Goal: Transaction & Acquisition: Purchase product/service

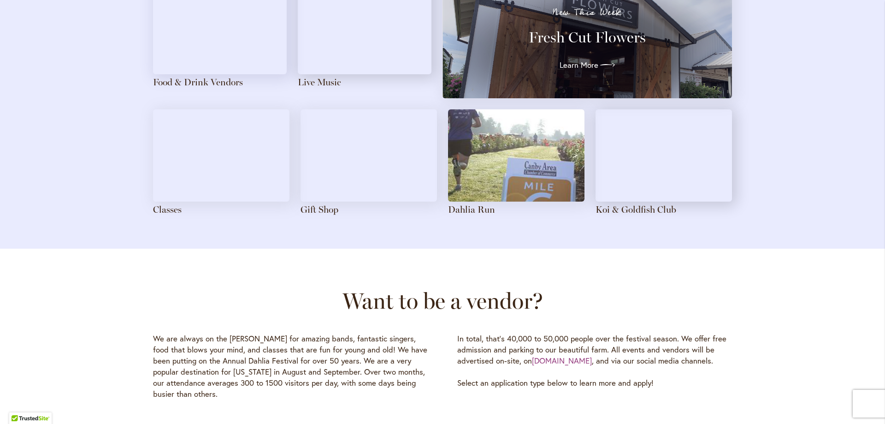
scroll to position [1061, 0]
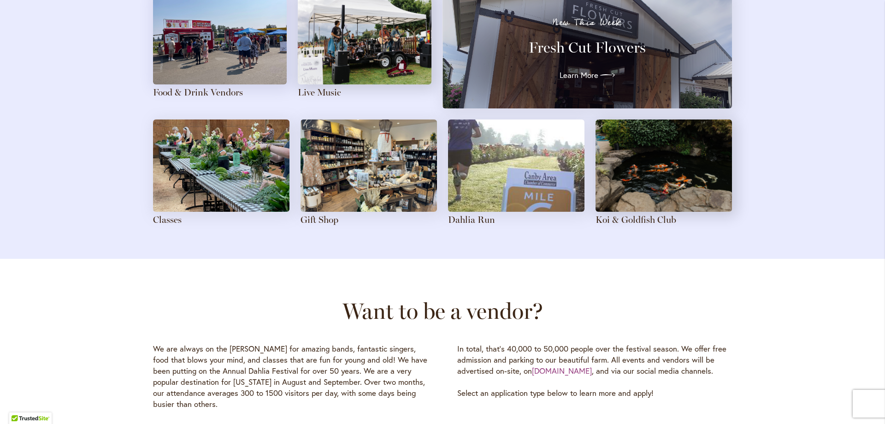
click at [339, 175] on img at bounding box center [369, 165] width 137 height 92
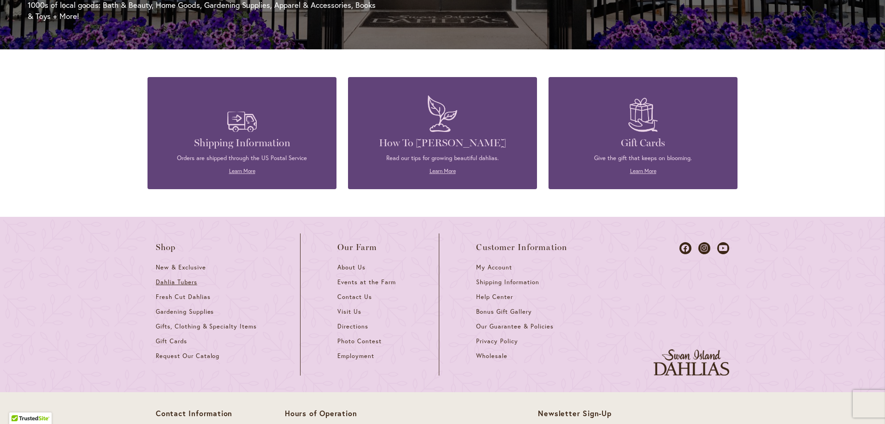
scroll to position [0, 587]
click at [161, 285] on span "Dahlia Tubers" at bounding box center [177, 282] width 42 height 8
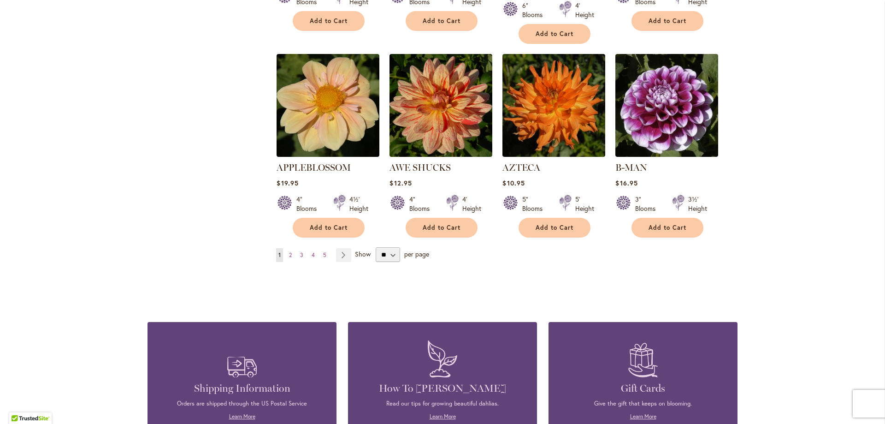
scroll to position [784, 0]
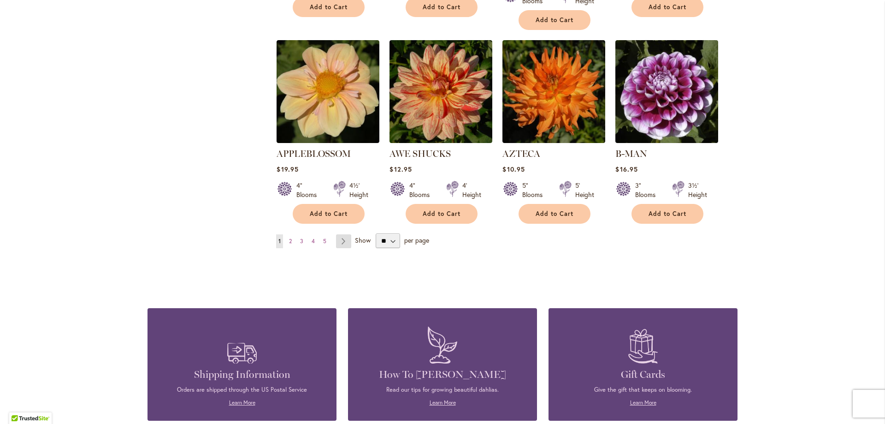
click at [344, 234] on link "Page Next" at bounding box center [343, 241] width 15 height 14
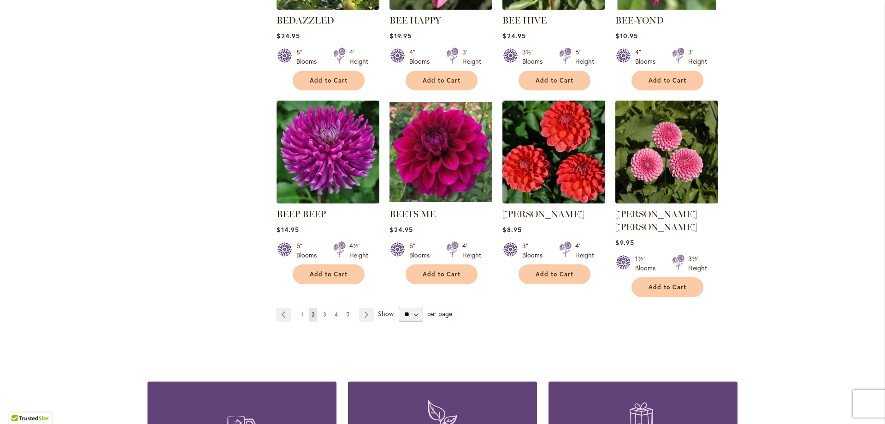
scroll to position [830, 0]
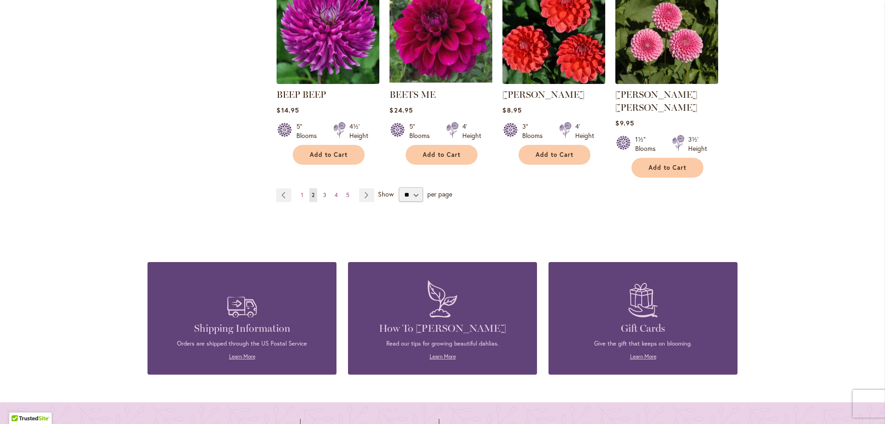
click at [323, 191] on span "3" at bounding box center [324, 194] width 3 height 7
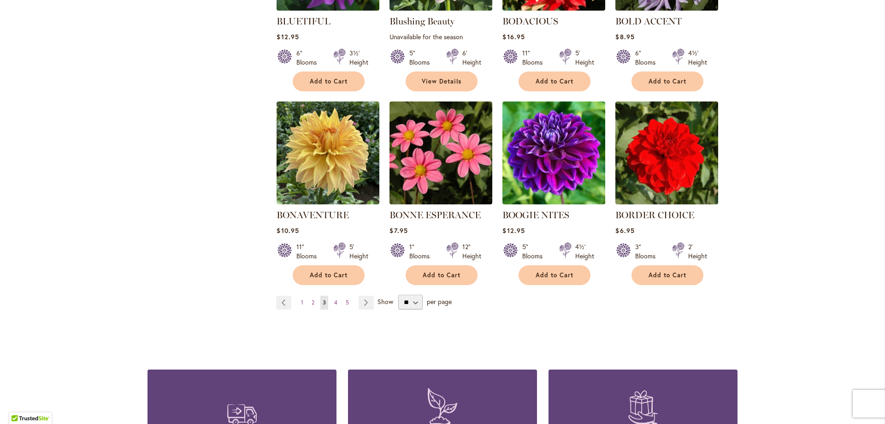
scroll to position [738, 0]
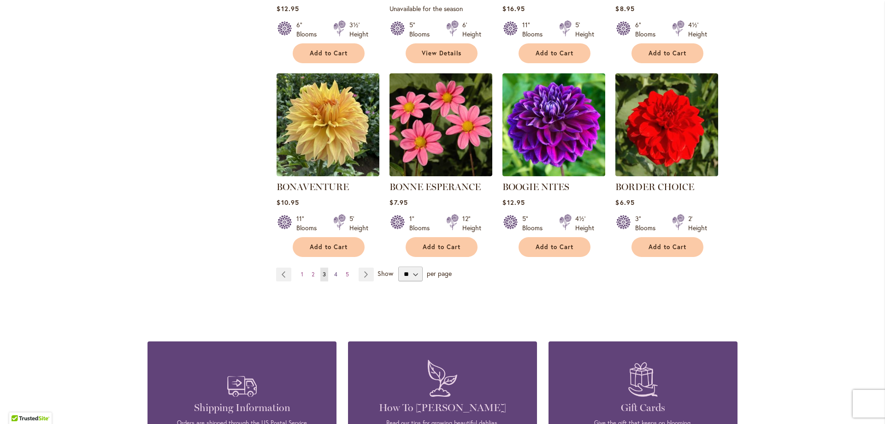
click at [334, 275] on span "4" at bounding box center [335, 274] width 3 height 7
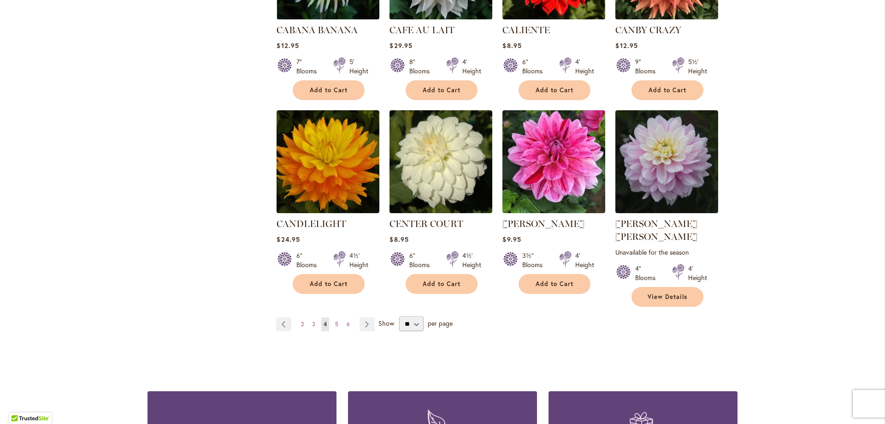
scroll to position [830, 0]
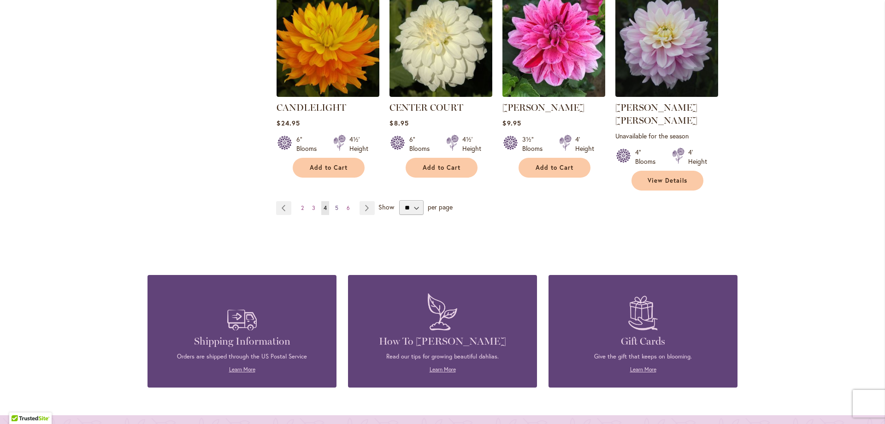
click at [335, 204] on span "5" at bounding box center [336, 207] width 3 height 7
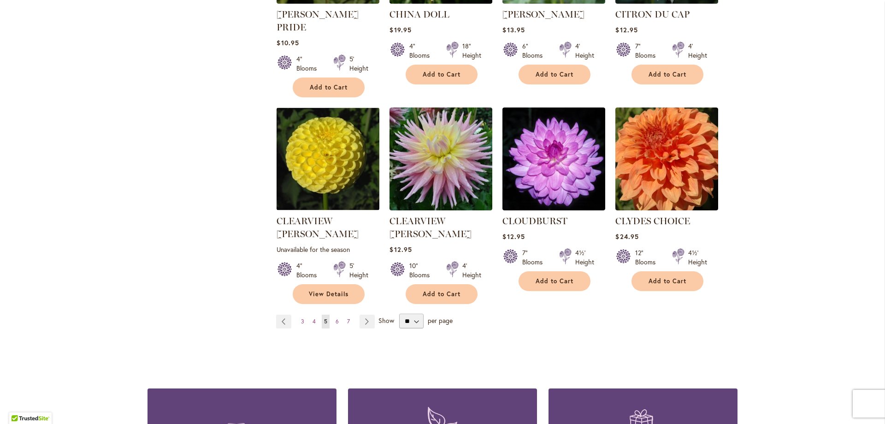
scroll to position [738, 0]
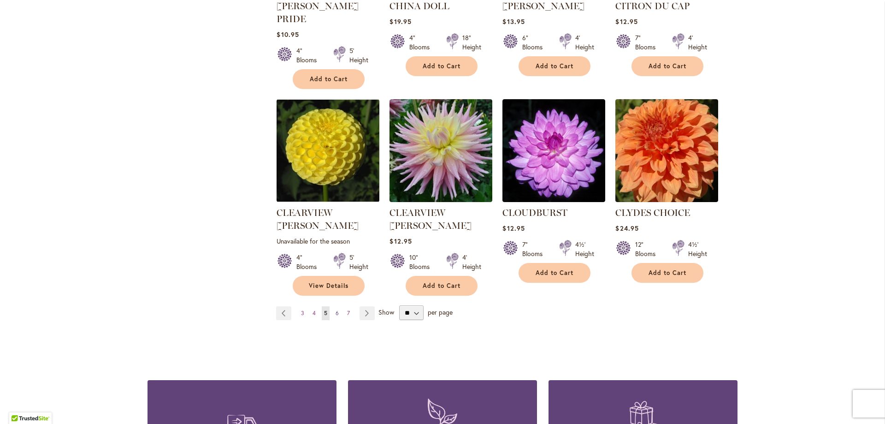
click at [333, 306] on link "Page 6" at bounding box center [337, 313] width 8 height 14
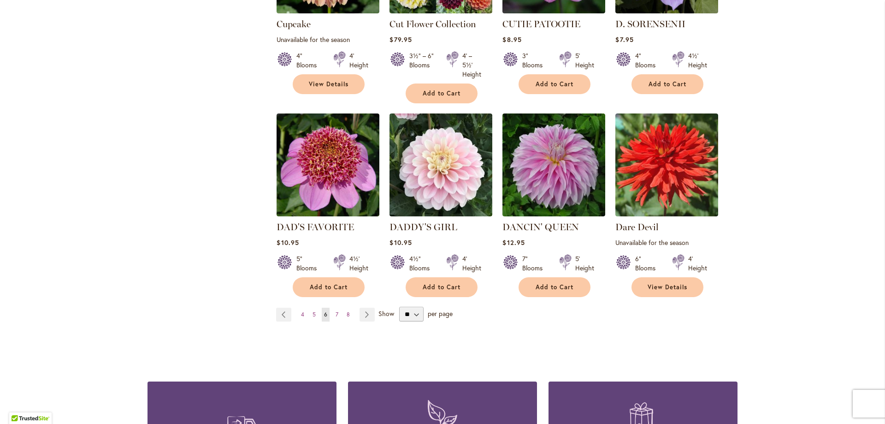
scroll to position [738, 0]
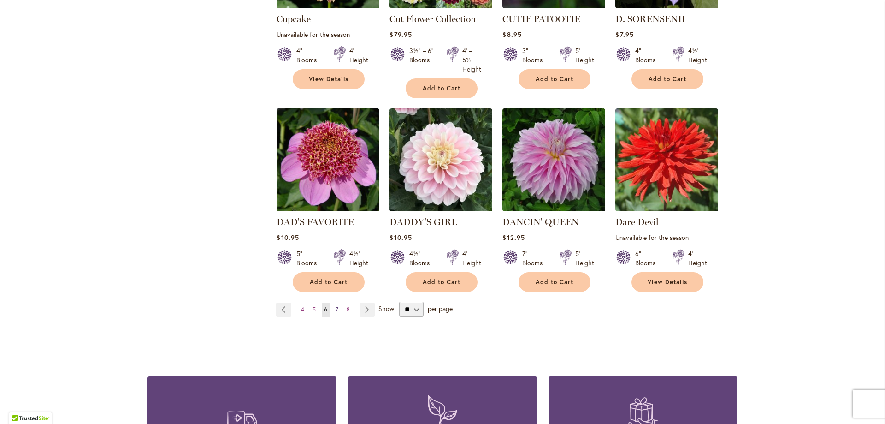
click at [336, 306] on span "7" at bounding box center [337, 309] width 3 height 7
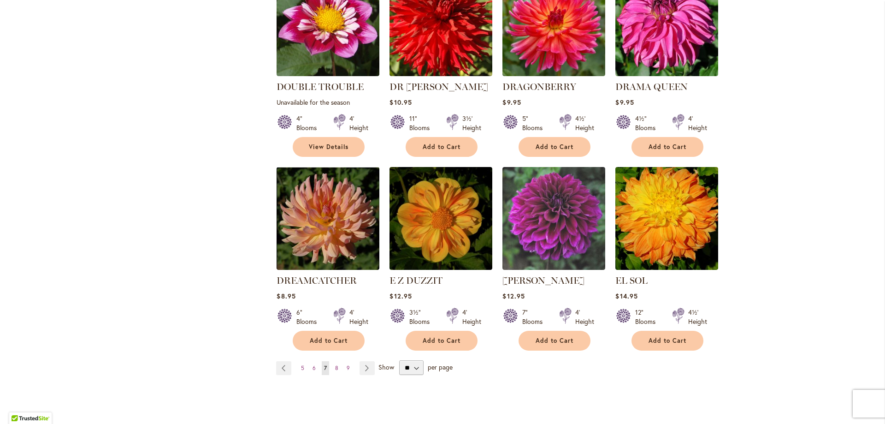
scroll to position [692, 0]
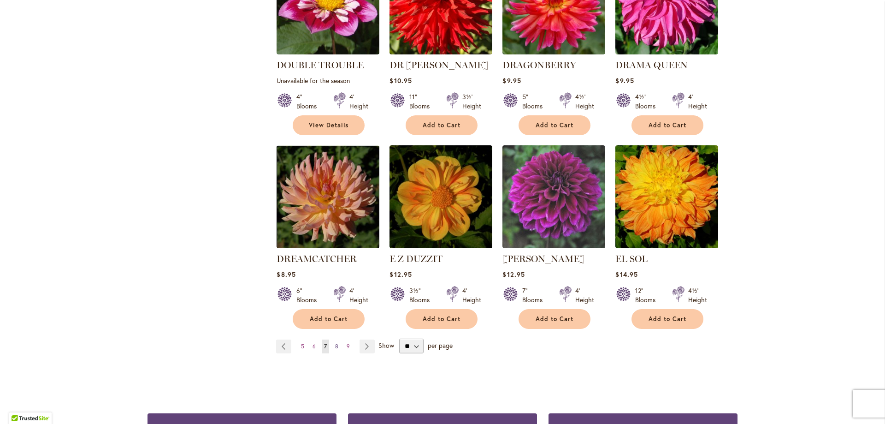
click at [335, 343] on span "8" at bounding box center [336, 346] width 3 height 7
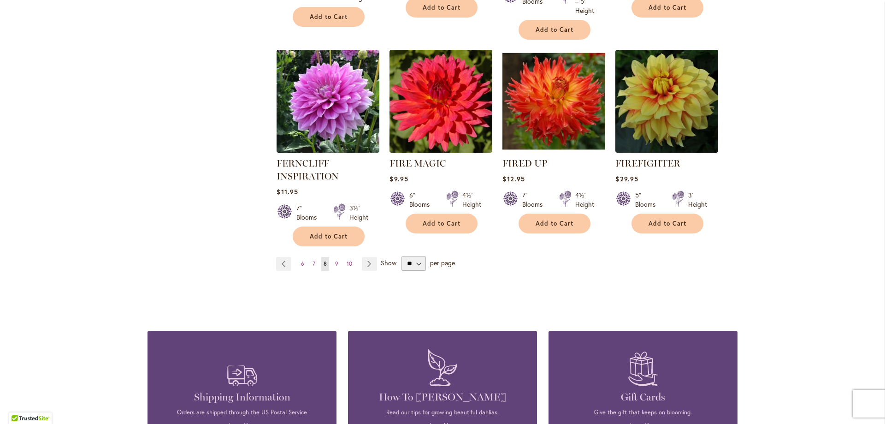
scroll to position [784, 0]
click at [335, 264] on span "9" at bounding box center [336, 263] width 3 height 7
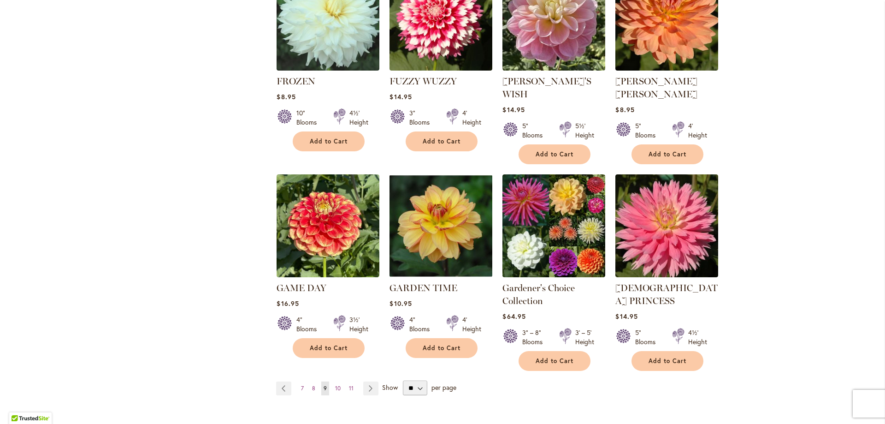
scroll to position [692, 0]
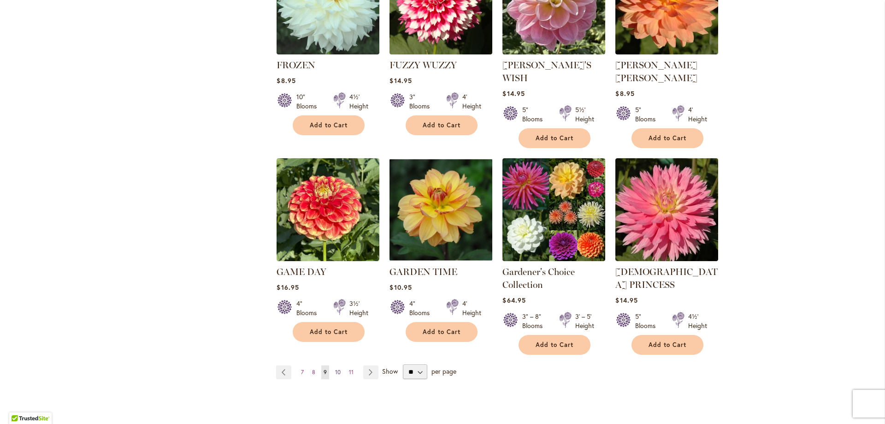
click at [335, 368] on span "10" at bounding box center [338, 371] width 6 height 7
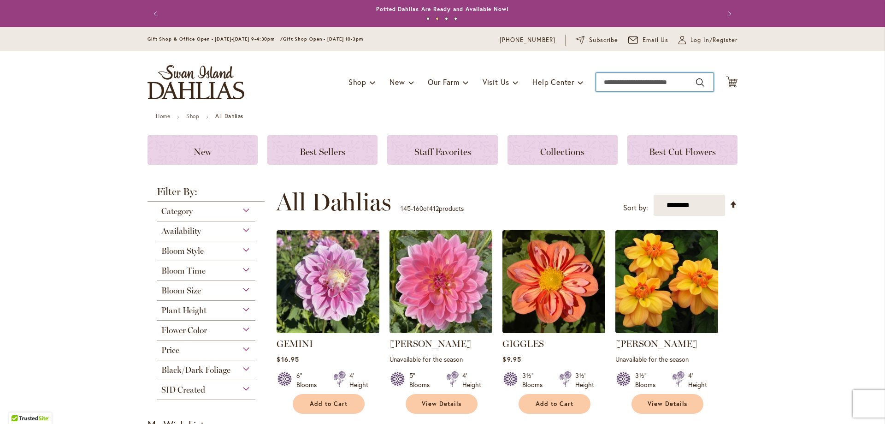
click at [634, 85] on input "Search" at bounding box center [655, 82] width 118 height 18
type input "******"
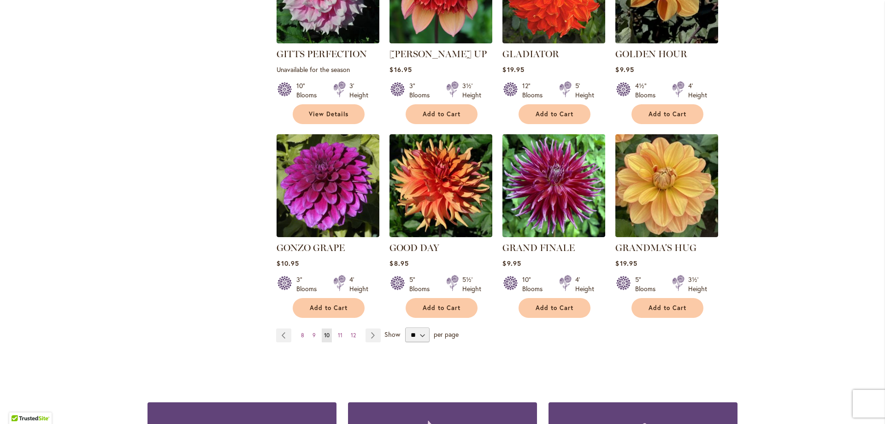
scroll to position [692, 0]
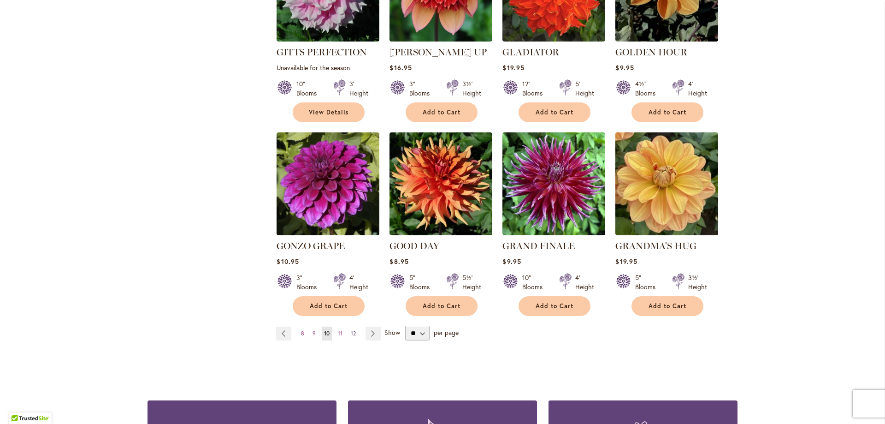
click at [351, 330] on span "12" at bounding box center [353, 333] width 5 height 7
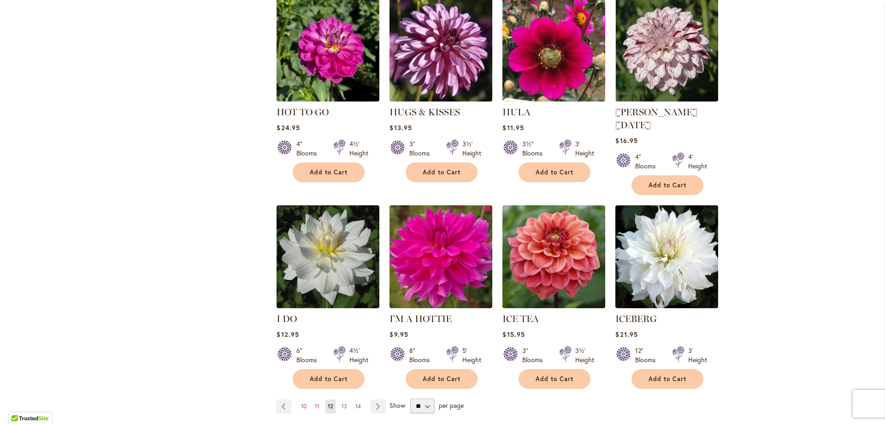
scroll to position [646, 0]
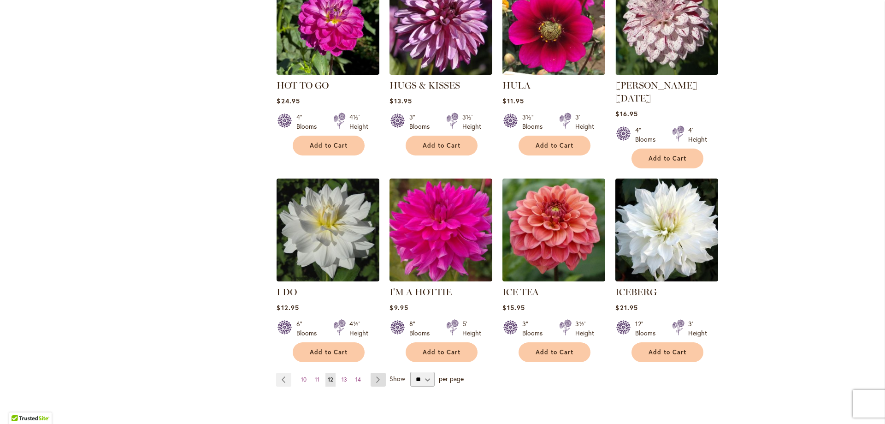
click at [375, 373] on link "Page Next" at bounding box center [378, 380] width 15 height 14
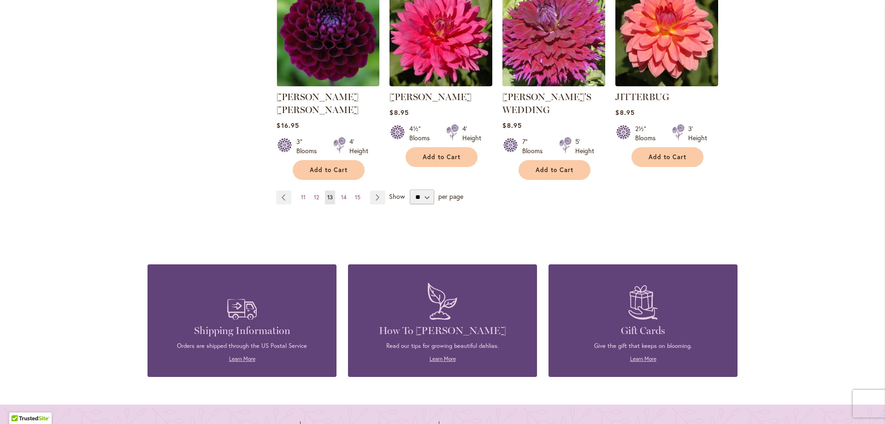
scroll to position [876, 0]
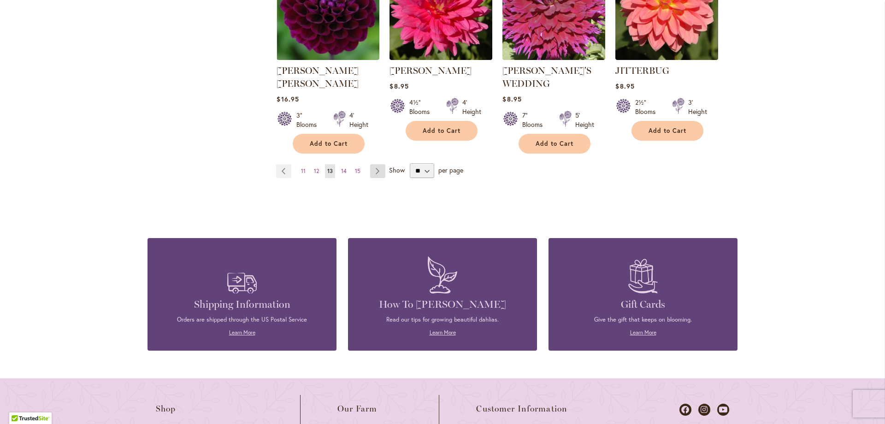
click at [376, 164] on link "Page Next" at bounding box center [377, 171] width 15 height 14
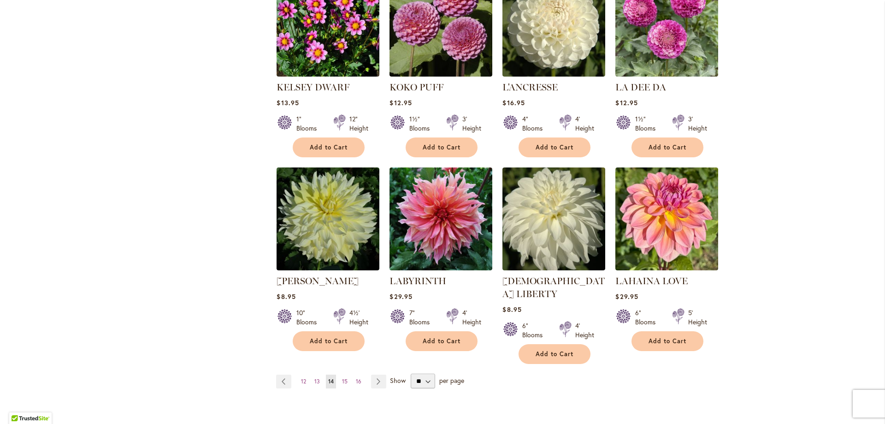
scroll to position [738, 0]
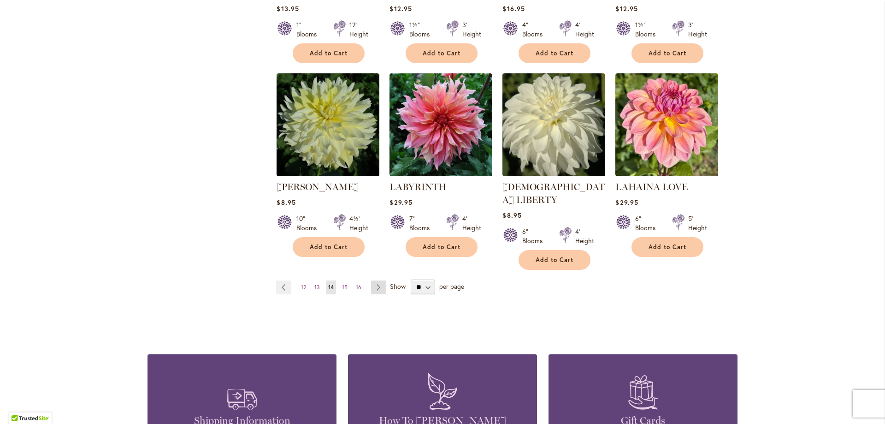
click at [374, 280] on link "Page Next" at bounding box center [378, 287] width 15 height 14
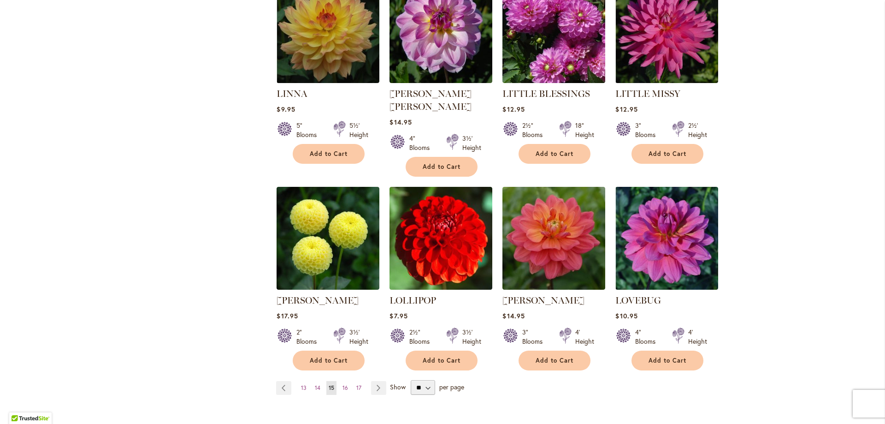
scroll to position [646, 0]
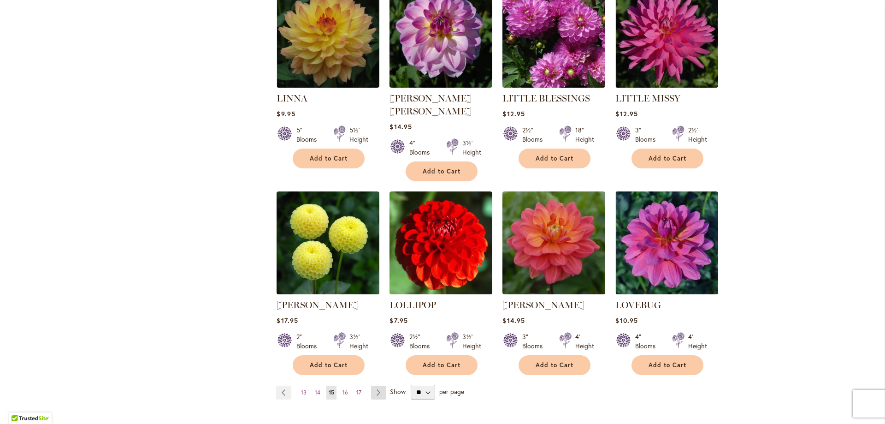
click at [373, 386] on link "Page Next" at bounding box center [378, 393] width 15 height 14
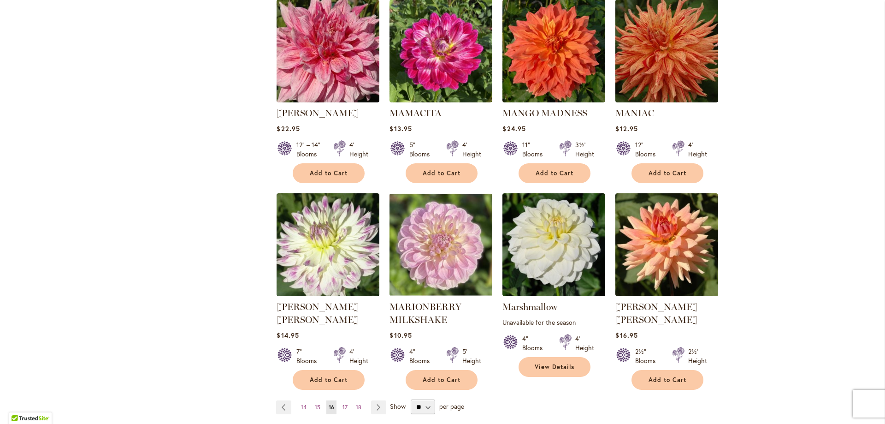
scroll to position [738, 0]
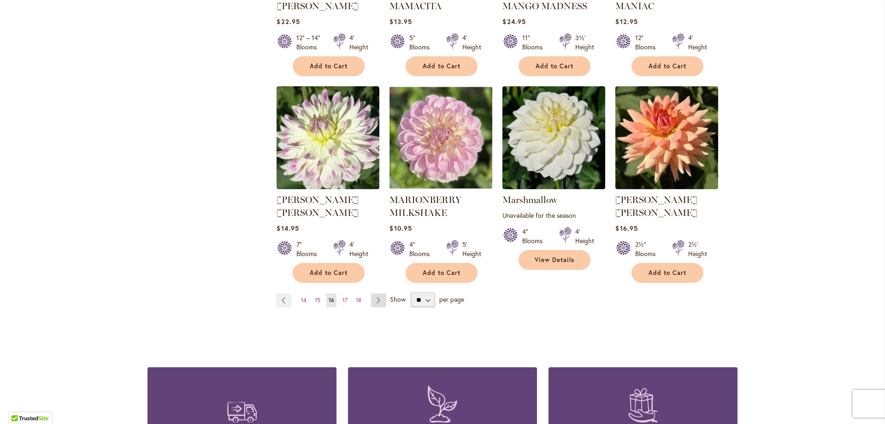
click at [378, 293] on link "Page Next" at bounding box center [378, 300] width 15 height 14
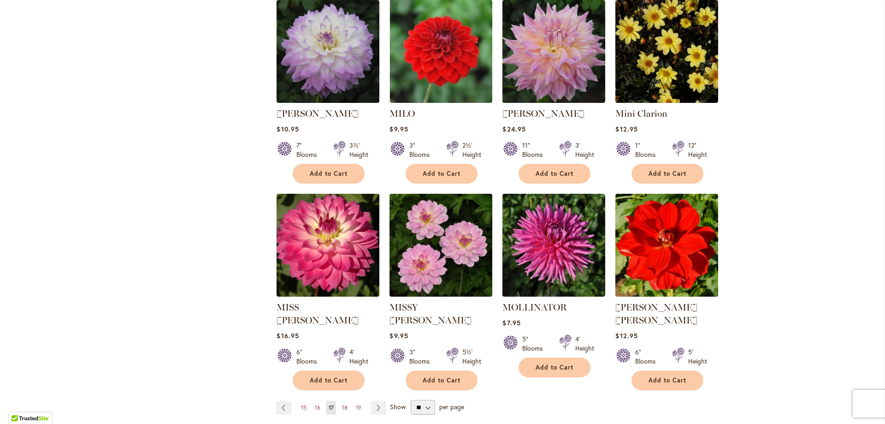
scroll to position [646, 0]
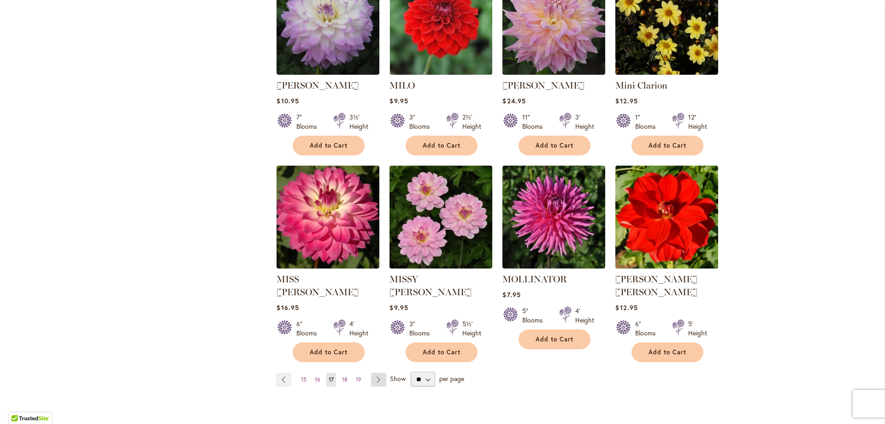
click at [373, 373] on link "Page Next" at bounding box center [378, 380] width 15 height 14
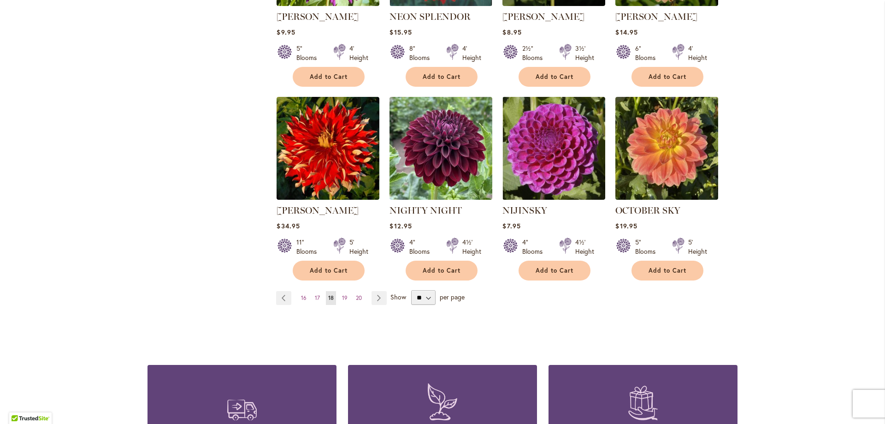
scroll to position [738, 0]
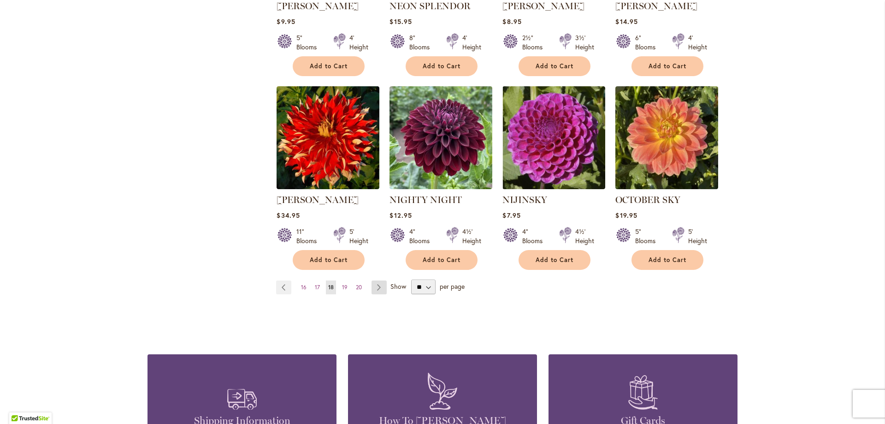
click at [380, 280] on link "Page Next" at bounding box center [379, 287] width 15 height 14
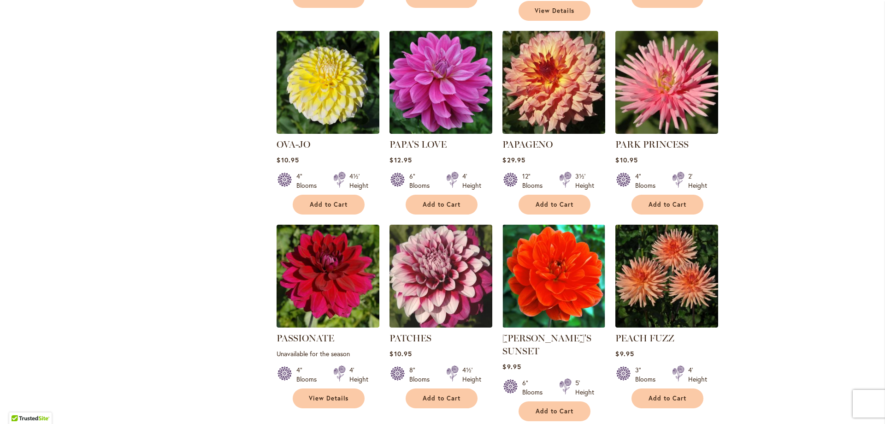
scroll to position [646, 0]
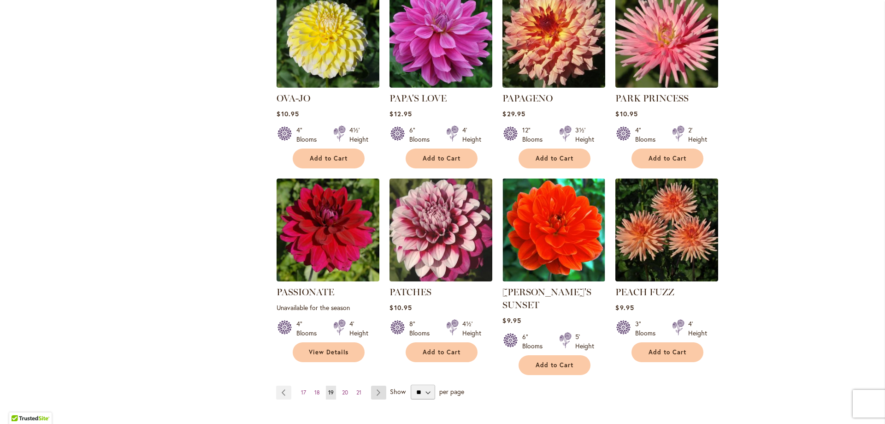
click at [374, 386] on link "Page Next" at bounding box center [378, 393] width 15 height 14
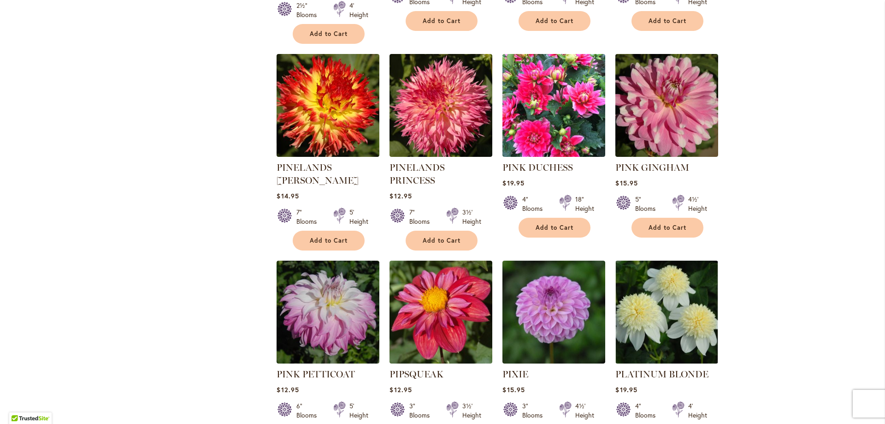
scroll to position [646, 0]
